Goal: Task Accomplishment & Management: Manage account settings

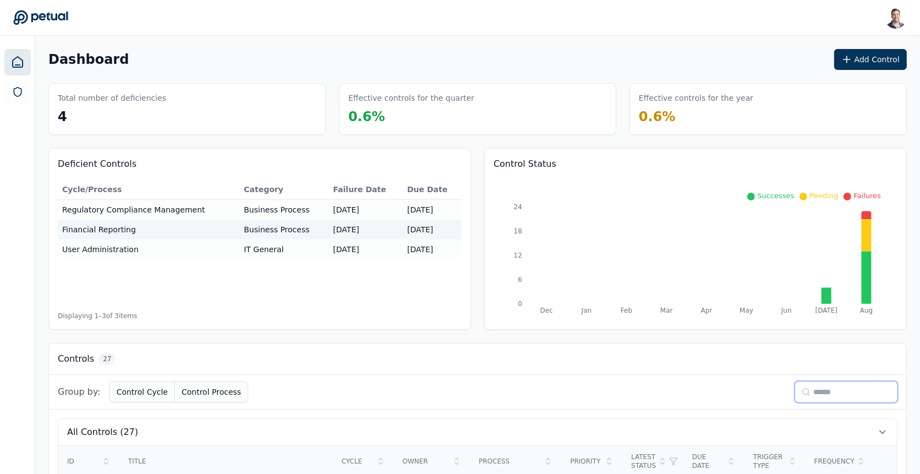
click at [814, 384] on input at bounding box center [846, 391] width 102 height 21
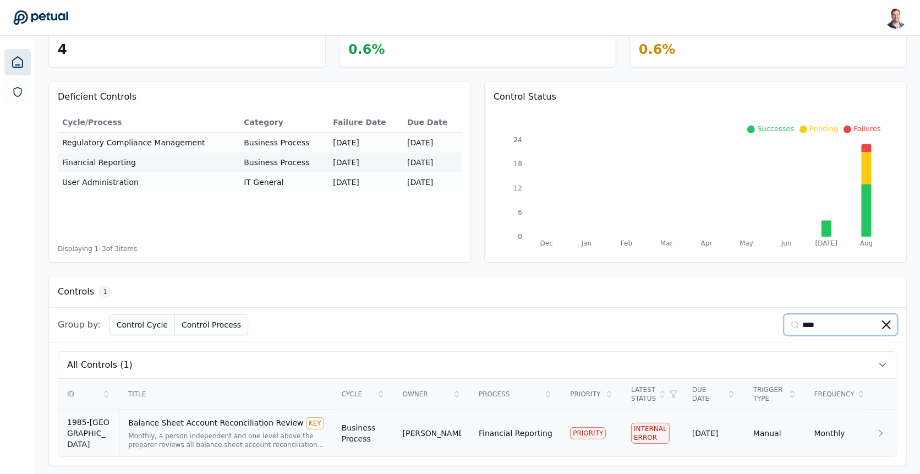
type input "****"
click at [273, 436] on div "Monthly, a person independent and one level above the preparer reviews all bala…" at bounding box center [225, 440] width 195 height 18
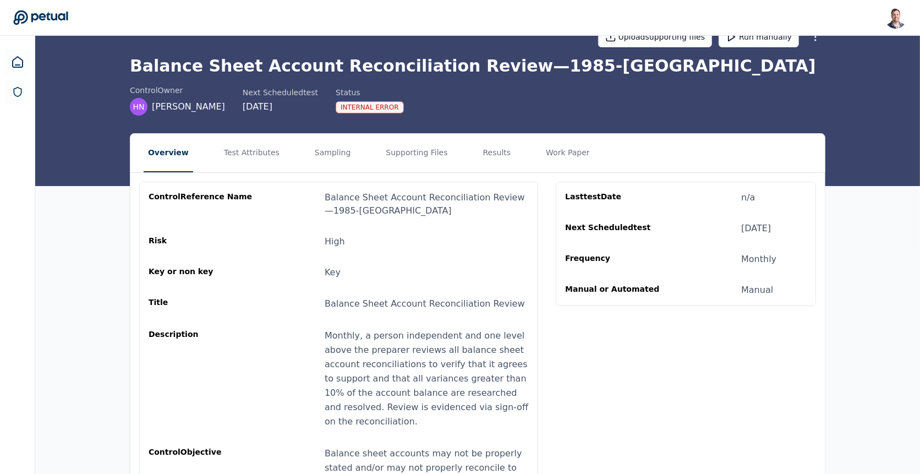
scroll to position [46, 0]
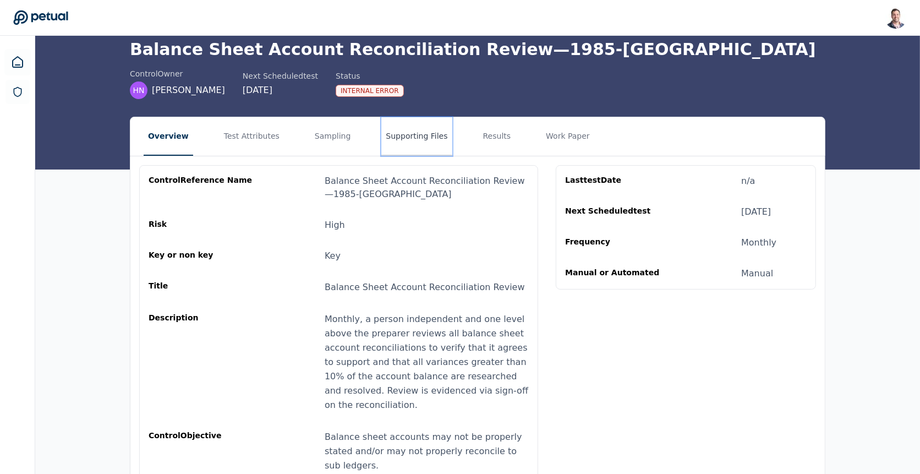
click at [398, 141] on button "Supporting Files" at bounding box center [416, 136] width 70 height 39
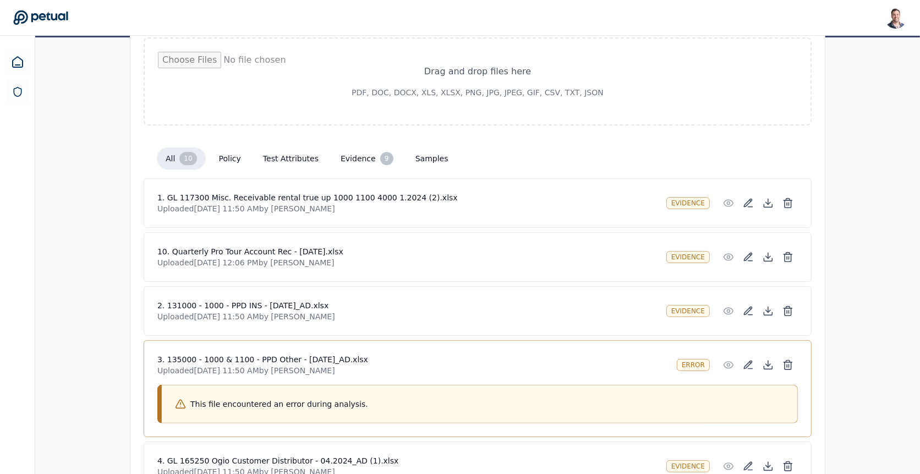
scroll to position [248, 0]
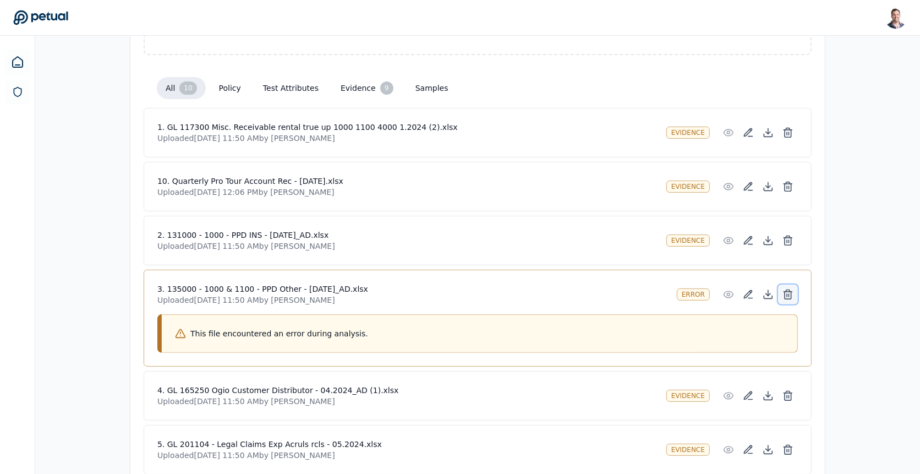
click at [787, 289] on icon at bounding box center [787, 294] width 11 height 11
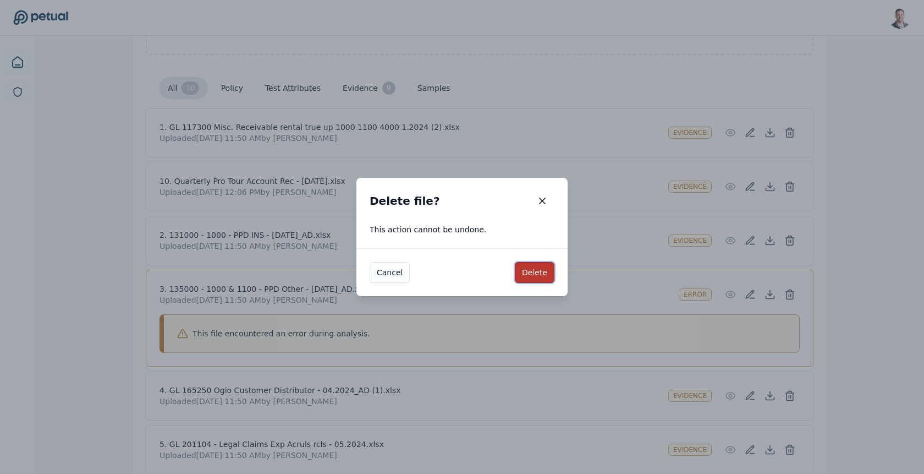
click at [529, 278] on button "Delete" at bounding box center [535, 272] width 40 height 21
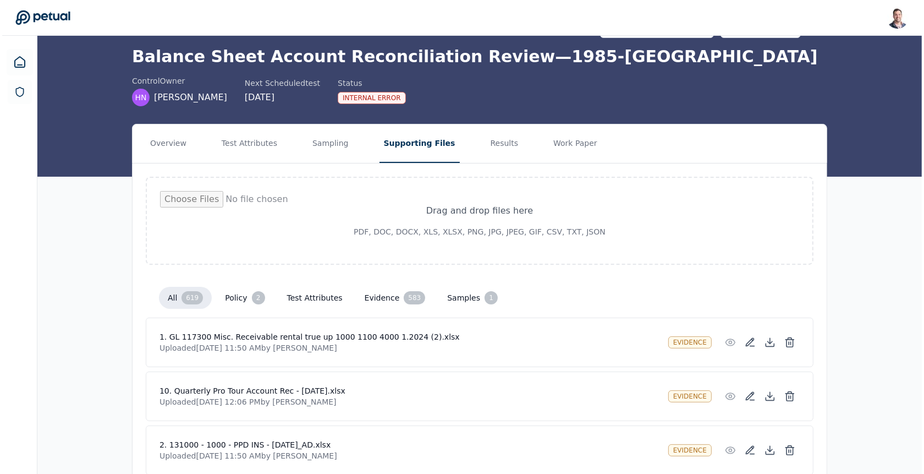
scroll to position [0, 0]
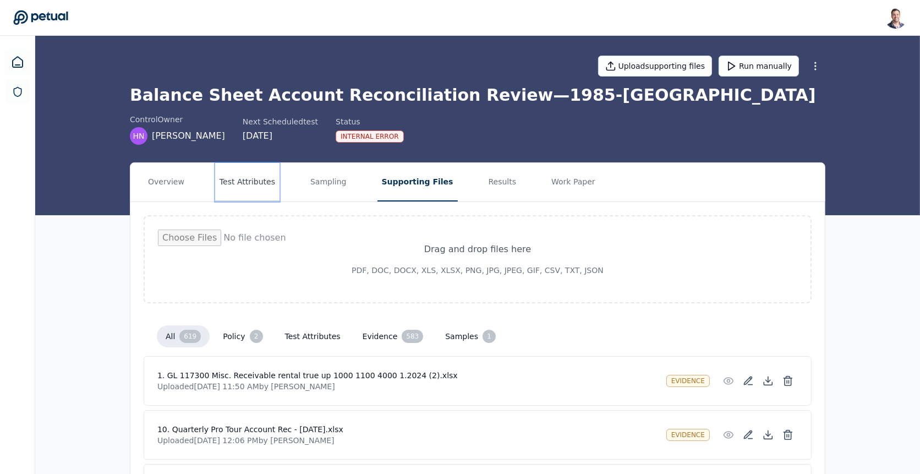
click at [258, 195] on button "Test Attributes" at bounding box center [247, 182] width 64 height 39
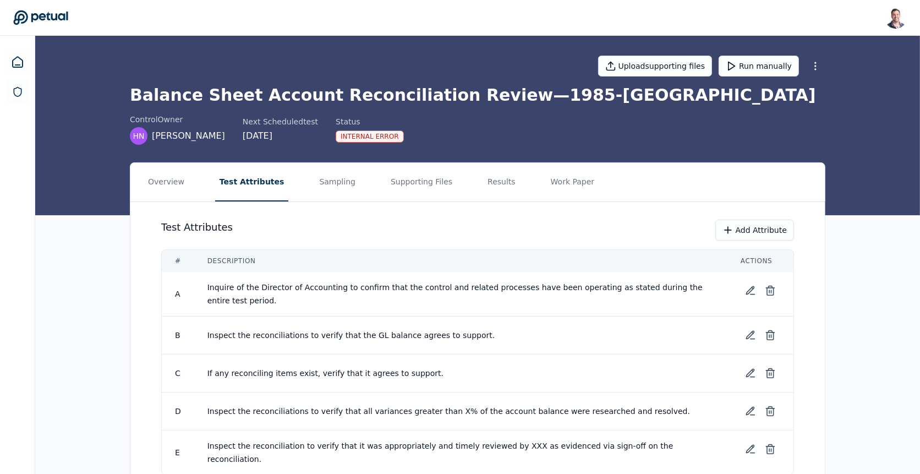
click at [464, 184] on nav "Overview Test Attributes Sampling Supporting Files Results Work Paper" at bounding box center [477, 182] width 694 height 39
click at [386, 187] on button "Supporting Files" at bounding box center [421, 182] width 70 height 39
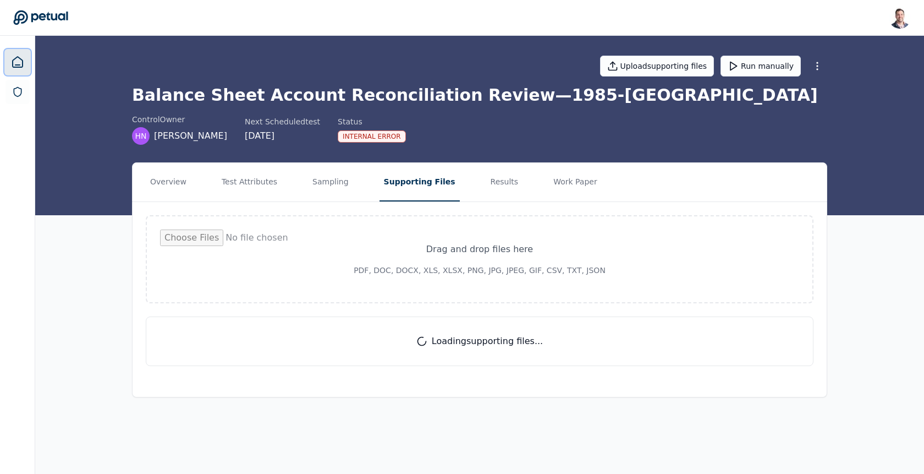
click at [21, 68] on icon at bounding box center [17, 62] width 13 height 13
